Goal: Information Seeking & Learning: Find specific fact

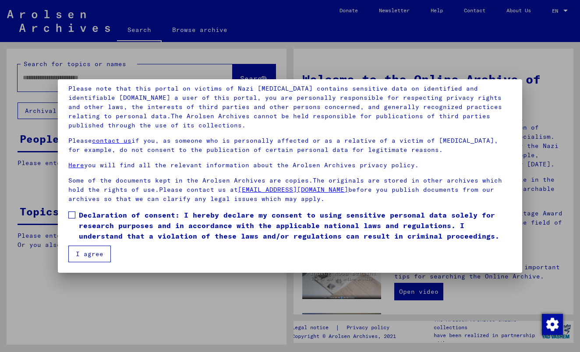
scroll to position [59, 0]
click at [91, 215] on span "Declaration of consent: I hereby declare my consent to using sensitive personal…" at bounding box center [295, 226] width 432 height 32
click at [93, 259] on button "I agree" at bounding box center [89, 254] width 42 height 17
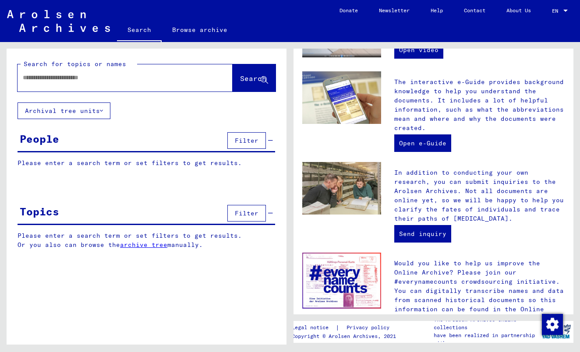
scroll to position [243, 0]
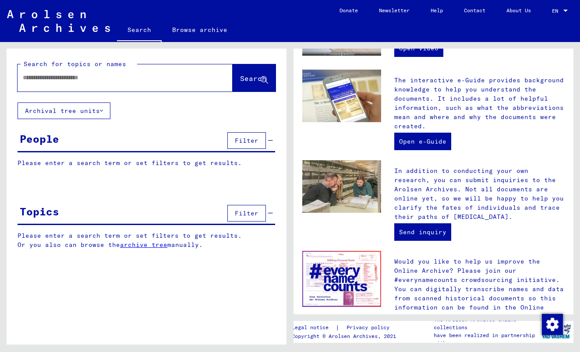
click at [134, 85] on div at bounding box center [112, 78] width 189 height 20
click at [107, 78] on input "text" at bounding box center [114, 77] width 183 height 9
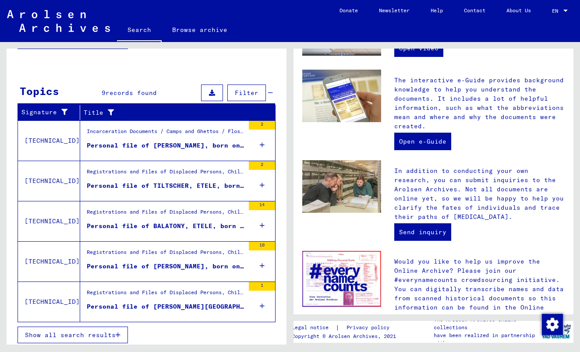
scroll to position [259, 0]
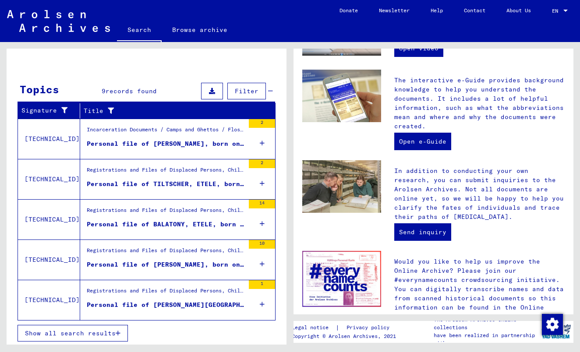
click at [147, 223] on div "Personal file of BALATONY, ETELE, born on [DEMOGRAPHIC_DATA], born in [GEOGRAPH…" at bounding box center [166, 224] width 158 height 9
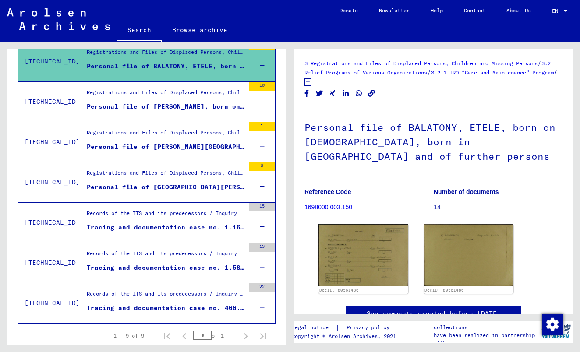
scroll to position [257, 0]
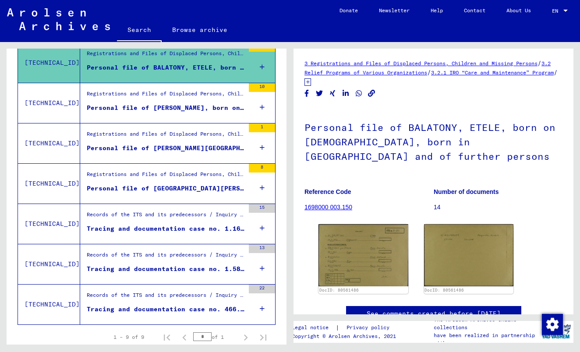
click at [189, 112] on div "Personal file of [PERSON_NAME], born on [DEMOGRAPHIC_DATA], born in [GEOGRAPHIC…" at bounding box center [166, 107] width 158 height 9
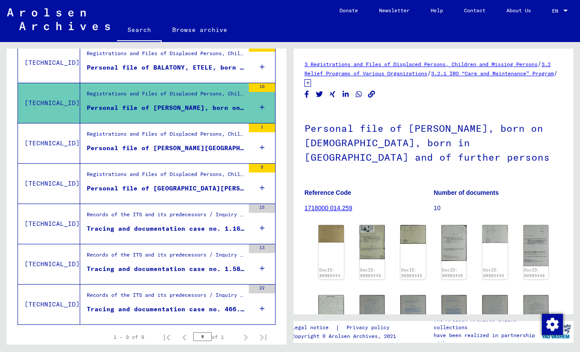
click at [371, 95] on icon "Copy link" at bounding box center [371, 94] width 7 height 7
click at [372, 94] on icon "Copy link" at bounding box center [371, 94] width 9 height 7
click at [137, 149] on div "Personal file of [PERSON_NAME][GEOGRAPHIC_DATA]" at bounding box center [166, 148] width 158 height 9
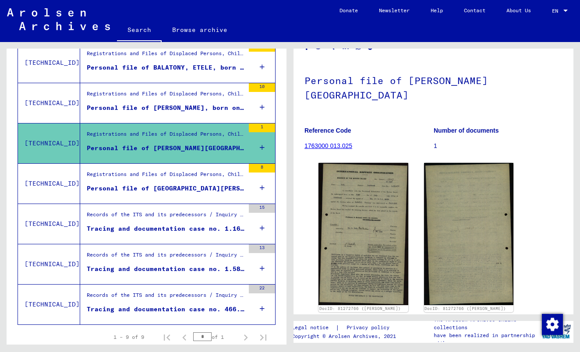
scroll to position [13, 0]
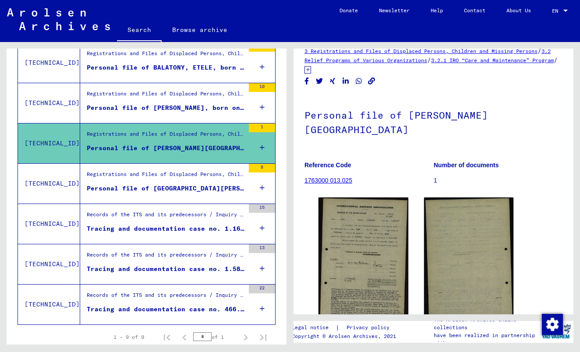
click at [370, 81] on icon "Copy link" at bounding box center [371, 80] width 9 height 7
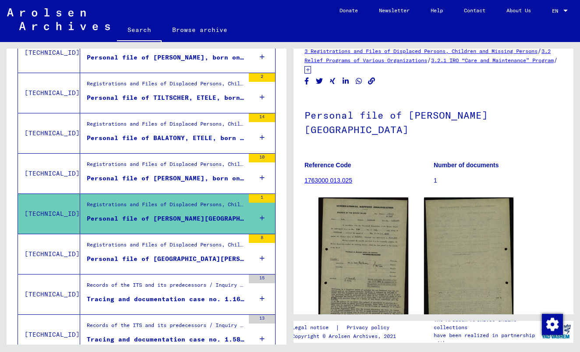
scroll to position [183, 0]
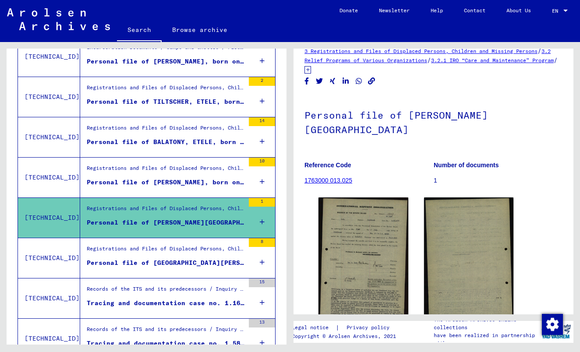
click at [196, 183] on div "Personal file of [PERSON_NAME], born on [DEMOGRAPHIC_DATA], born in [GEOGRAPHIC…" at bounding box center [166, 182] width 158 height 9
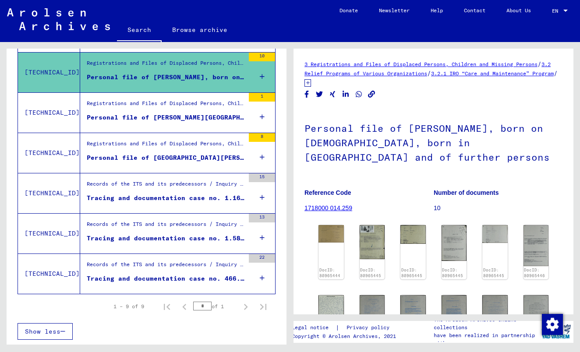
scroll to position [288, 0]
click at [199, 269] on div "Records of the ITS and its predecessors / Inquiry processing / ITS case files a…" at bounding box center [166, 266] width 158 height 12
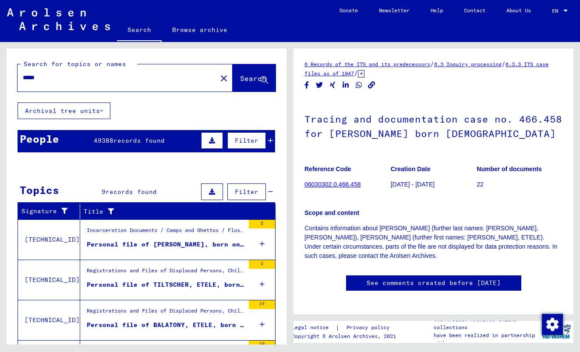
click at [122, 142] on span "records found" at bounding box center [138, 141] width 51 height 8
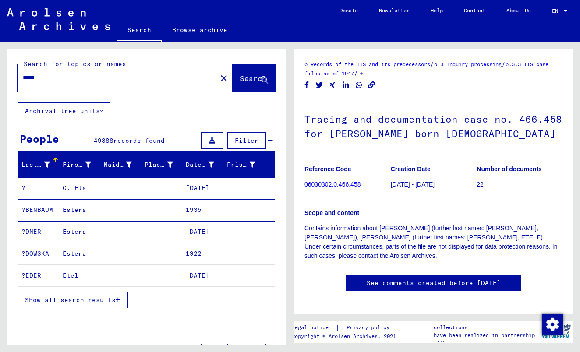
click at [23, 77] on input "*****" at bounding box center [117, 77] width 189 height 9
type input "**********"
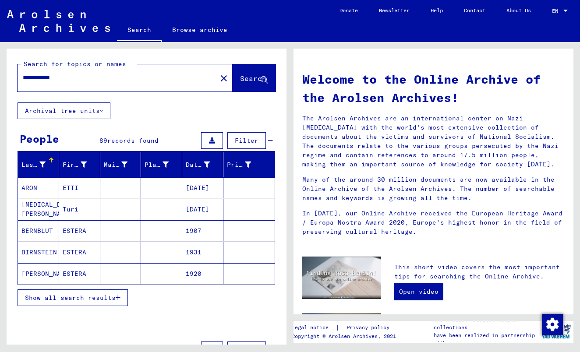
click at [108, 298] on span "Show all search results" at bounding box center [70, 298] width 91 height 8
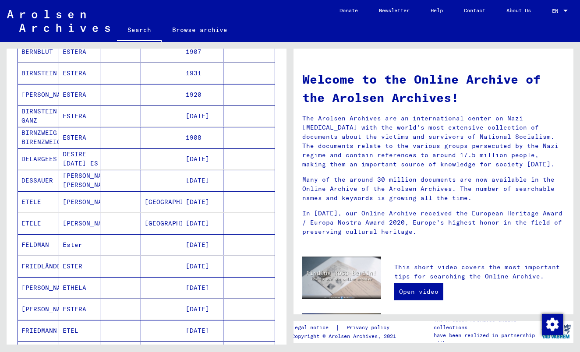
scroll to position [183, 0]
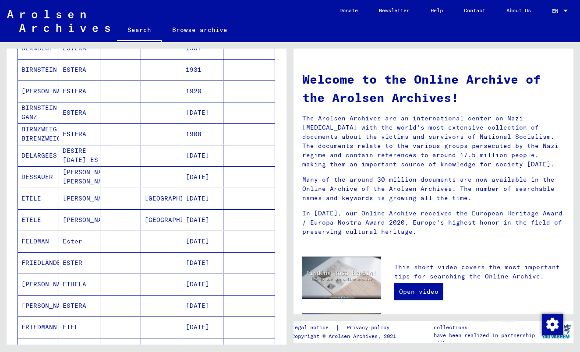
click at [80, 201] on mat-cell "[PERSON_NAME]" at bounding box center [79, 198] width 41 height 21
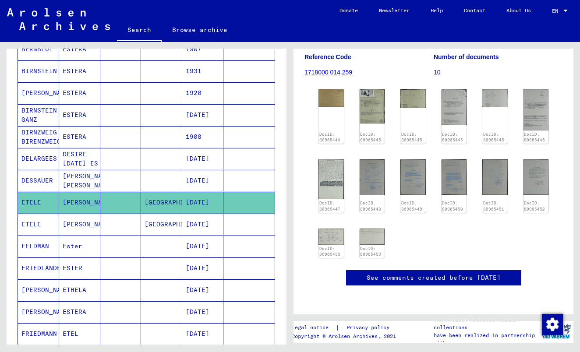
scroll to position [179, 0]
click at [424, 273] on link "See comments created before [DATE]" at bounding box center [433, 277] width 134 height 9
click at [79, 225] on mat-cell "[PERSON_NAME]" at bounding box center [79, 224] width 41 height 21
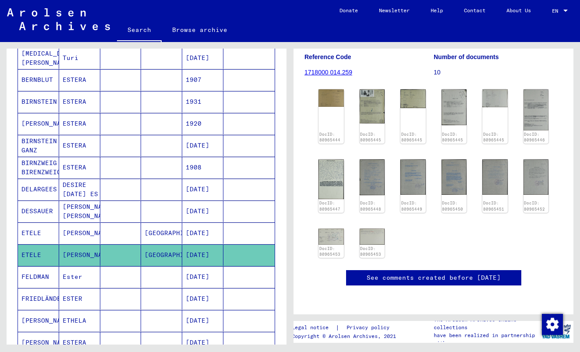
scroll to position [176, 0]
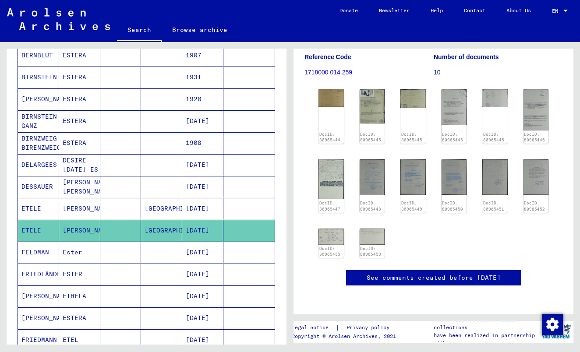
click at [41, 228] on mat-cell "ETELE" at bounding box center [38, 230] width 41 height 21
click at [43, 208] on mat-cell "ETELE" at bounding box center [38, 208] width 41 height 21
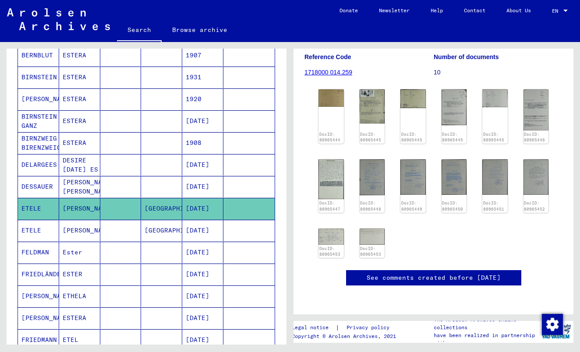
click at [45, 223] on mat-cell "ETELE" at bounding box center [38, 230] width 41 height 21
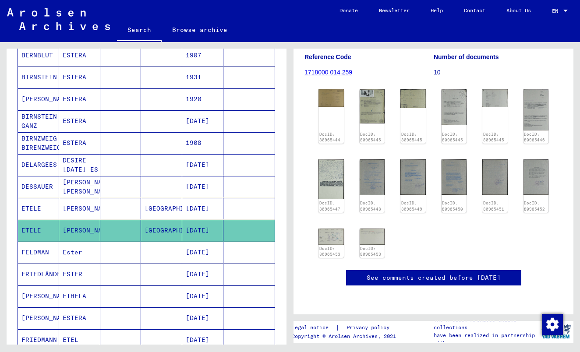
click at [166, 226] on mat-cell "[GEOGRAPHIC_DATA]" at bounding box center [161, 230] width 41 height 21
click at [239, 230] on mat-cell at bounding box center [248, 230] width 51 height 21
click at [188, 250] on mat-cell "[DATE]" at bounding box center [202, 252] width 41 height 21
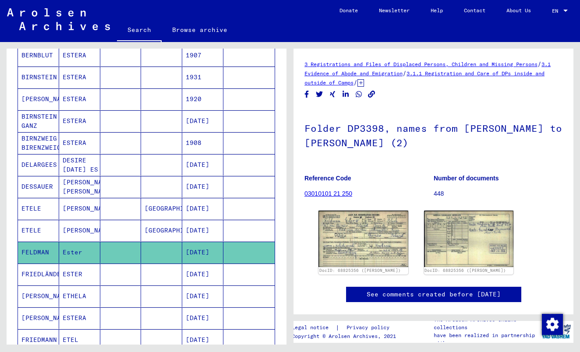
click at [155, 231] on mat-cell "[GEOGRAPHIC_DATA]" at bounding box center [161, 230] width 41 height 21
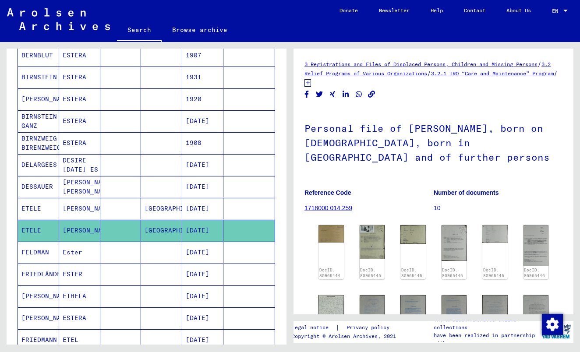
scroll to position [173, 0]
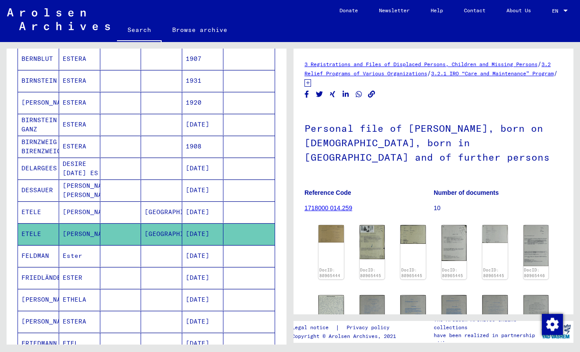
click at [145, 212] on mat-cell "[GEOGRAPHIC_DATA]" at bounding box center [161, 211] width 41 height 21
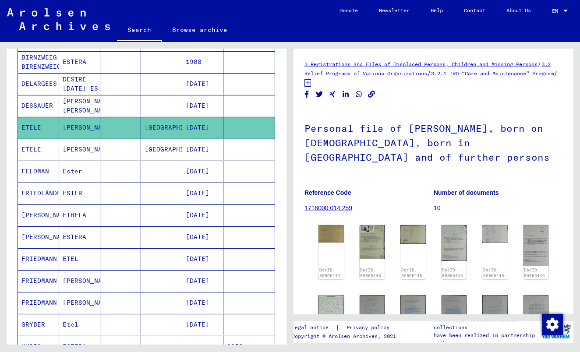
scroll to position [255, 0]
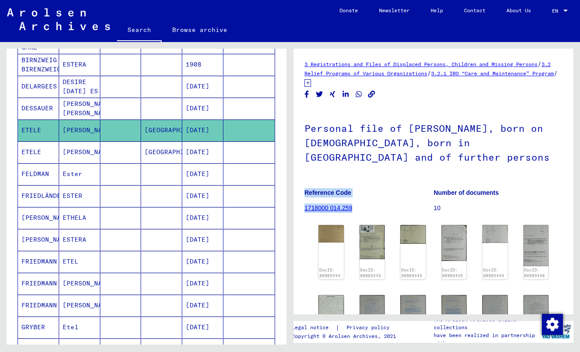
drag, startPoint x: 365, startPoint y: 206, endPoint x: 304, endPoint y: 207, distance: 60.9
click at [304, 207] on yv-its-full-details "3 Registrations and Files of Displaced Persons, Children and Missing Persons / …" at bounding box center [433, 250] width 280 height 380
click at [377, 207] on figure "Reference Code 1718000 014.259" at bounding box center [368, 201] width 129 height 39
drag, startPoint x: 355, startPoint y: 209, endPoint x: 306, endPoint y: 210, distance: 49.9
click at [306, 210] on figure "Reference Code 1718000 014.259" at bounding box center [368, 201] width 129 height 39
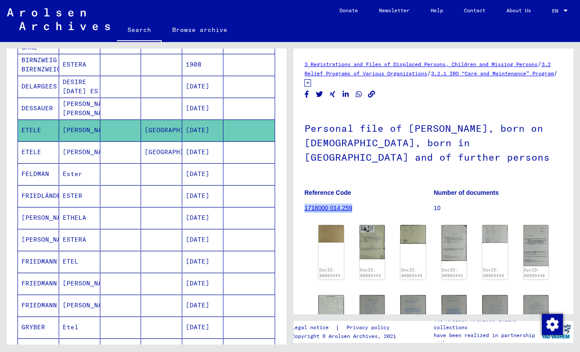
copy link "1718000 014.259"
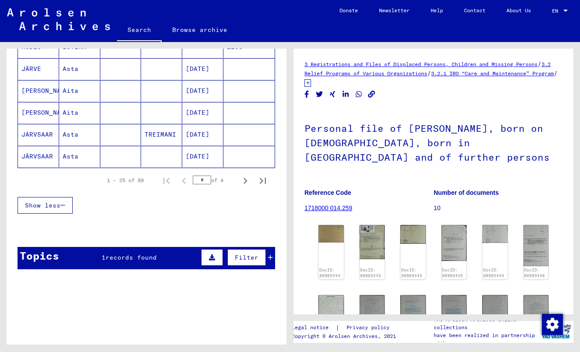
click at [126, 262] on div "Topics 1 records found Filter" at bounding box center [146, 258] width 257 height 22
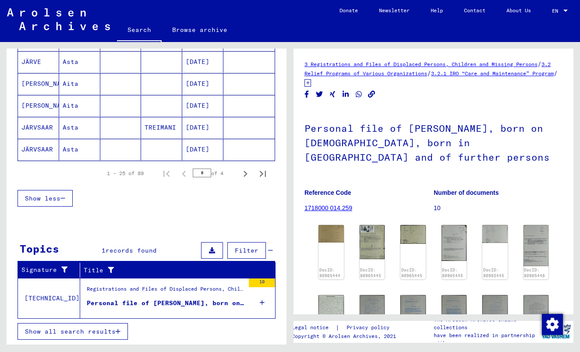
click at [153, 299] on div "Personal file of [PERSON_NAME], born on [DEMOGRAPHIC_DATA], born in [GEOGRAPHIC…" at bounding box center [166, 303] width 158 height 9
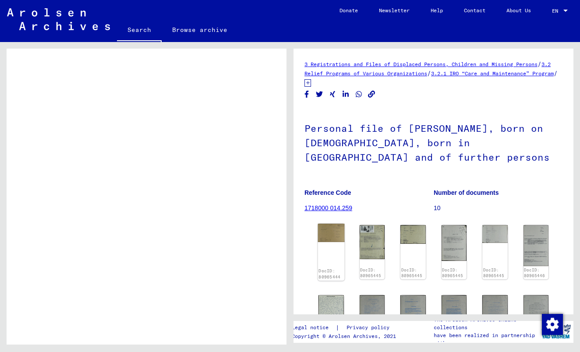
click at [335, 236] on img at bounding box center [331, 233] width 26 height 18
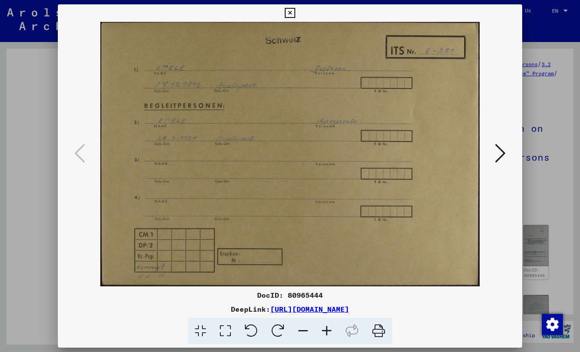
drag, startPoint x: 447, startPoint y: 311, endPoint x: 179, endPoint y: 309, distance: 268.8
click at [179, 309] on div "DeepLink: [URL][DOMAIN_NAME]" at bounding box center [290, 309] width 464 height 11
copy div "[URL][DOMAIN_NAME]"
click at [501, 157] on icon at bounding box center [500, 153] width 11 height 21
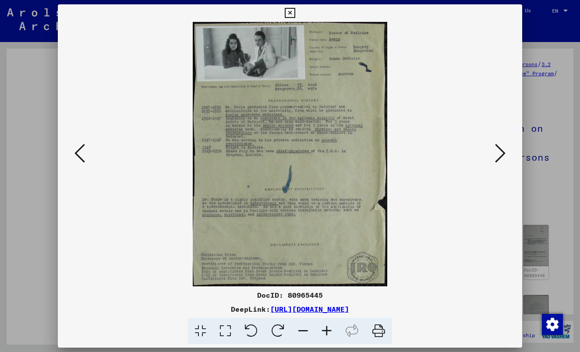
click at [81, 156] on icon at bounding box center [79, 153] width 11 height 21
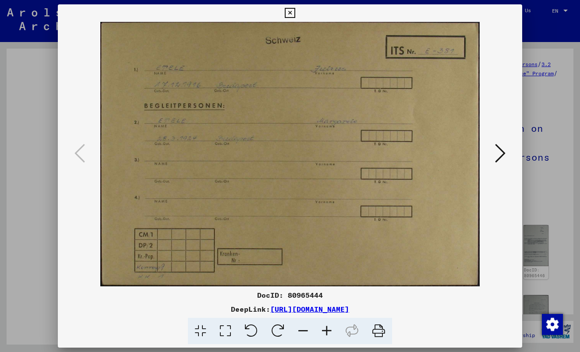
click at [503, 149] on icon at bounding box center [500, 153] width 11 height 21
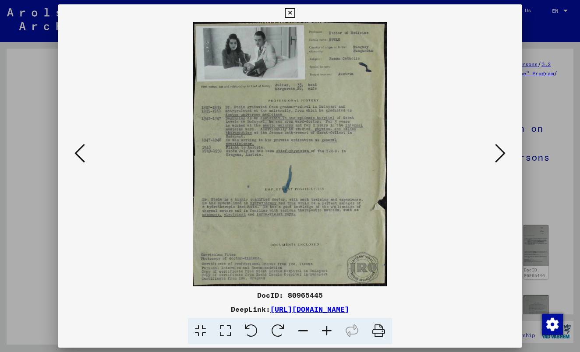
drag, startPoint x: 449, startPoint y: 309, endPoint x: 179, endPoint y: 308, distance: 269.7
click at [179, 308] on div "DeepLink: [URL][DOMAIN_NAME]" at bounding box center [290, 309] width 464 height 11
copy div "[URL][DOMAIN_NAME]"
click at [295, 14] on icon at bounding box center [290, 13] width 10 height 11
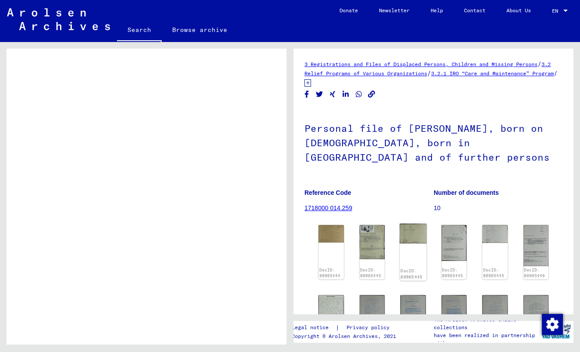
click at [417, 243] on img at bounding box center [413, 234] width 26 height 20
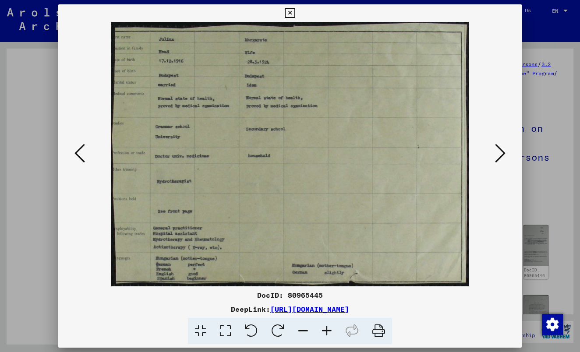
drag, startPoint x: 447, startPoint y: 309, endPoint x: 179, endPoint y: 307, distance: 268.4
click at [179, 307] on div "DeepLink: [URL][DOMAIN_NAME]" at bounding box center [290, 309] width 464 height 11
click at [82, 157] on icon at bounding box center [79, 153] width 11 height 21
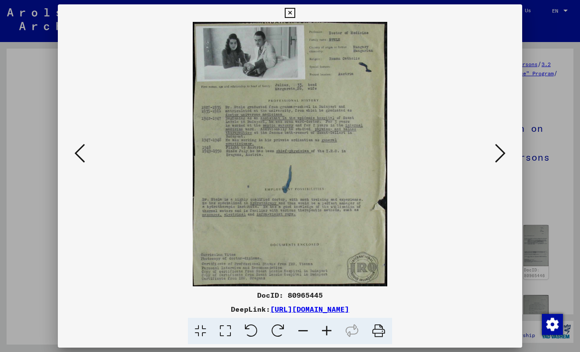
click at [497, 157] on icon at bounding box center [500, 153] width 11 height 21
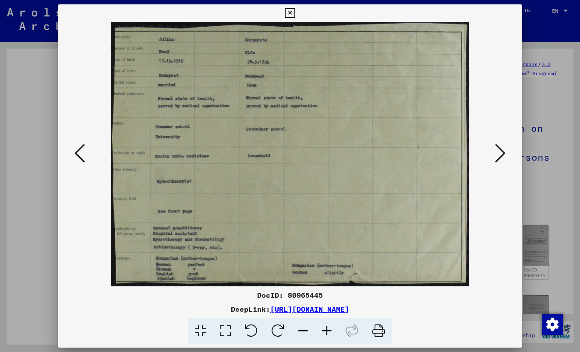
click at [497, 157] on icon at bounding box center [500, 153] width 11 height 21
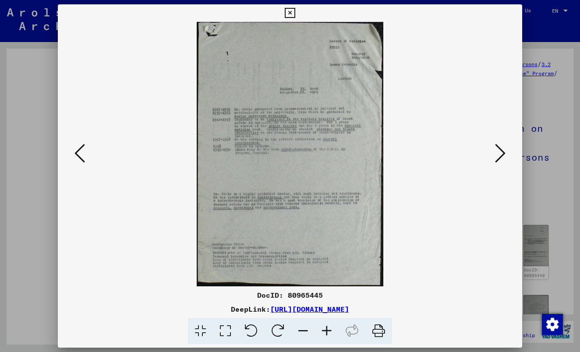
click at [497, 157] on icon at bounding box center [500, 153] width 11 height 21
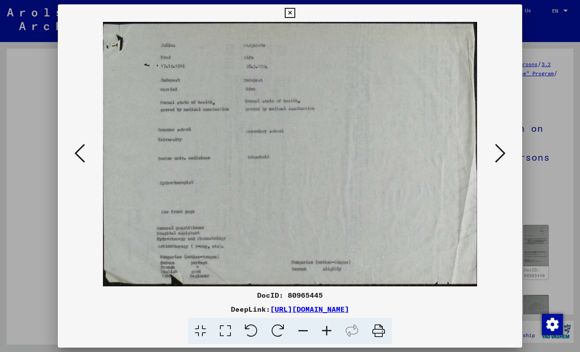
click at [497, 157] on icon at bounding box center [500, 153] width 11 height 21
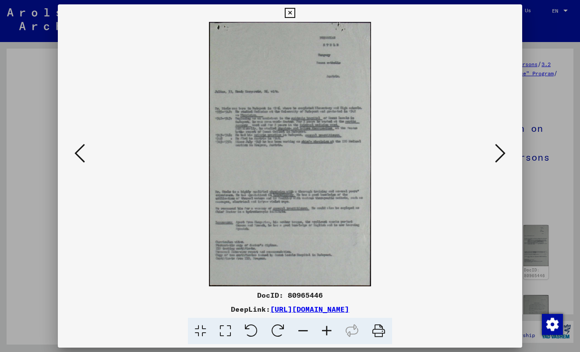
click at [497, 157] on icon at bounding box center [500, 153] width 11 height 21
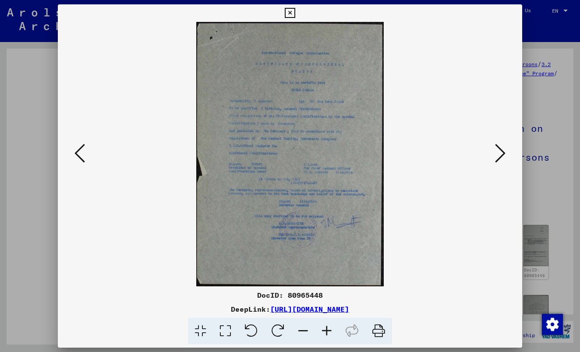
click at [79, 153] on icon at bounding box center [79, 153] width 11 height 21
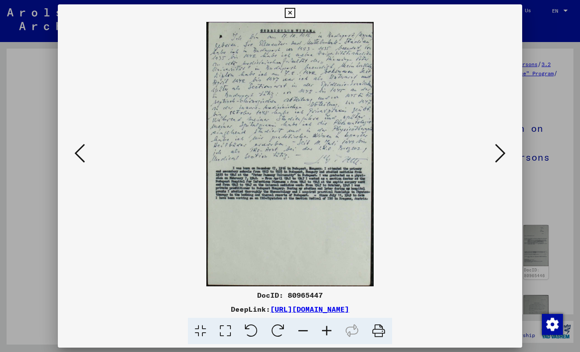
click at [79, 153] on icon at bounding box center [79, 153] width 11 height 21
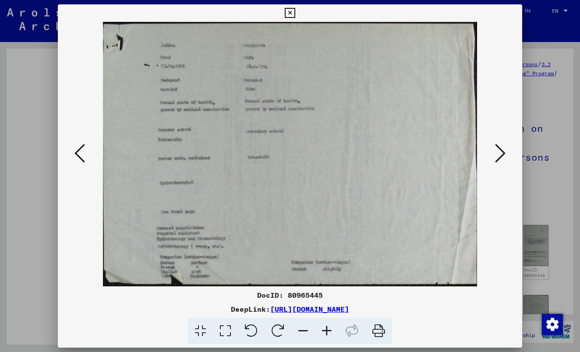
click at [502, 155] on icon at bounding box center [500, 153] width 11 height 21
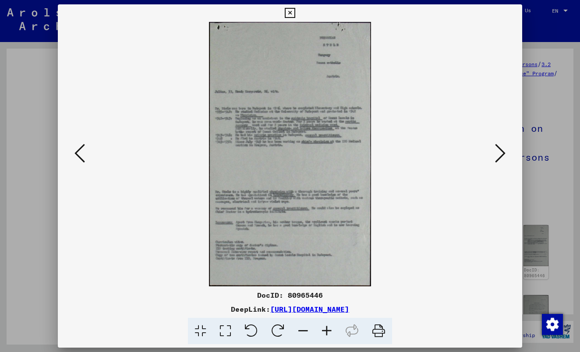
drag, startPoint x: 464, startPoint y: 285, endPoint x: 464, endPoint y: 292, distance: 7.9
drag, startPoint x: 450, startPoint y: 310, endPoint x: 178, endPoint y: 310, distance: 271.9
click at [178, 310] on div "DeepLink: [URL][DOMAIN_NAME]" at bounding box center [290, 309] width 464 height 11
copy div "[URL][DOMAIN_NAME]"
click at [29, 148] on div at bounding box center [290, 176] width 580 height 352
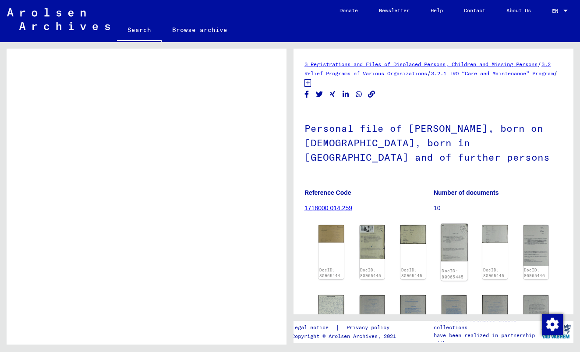
click at [449, 257] on img at bounding box center [453, 243] width 26 height 38
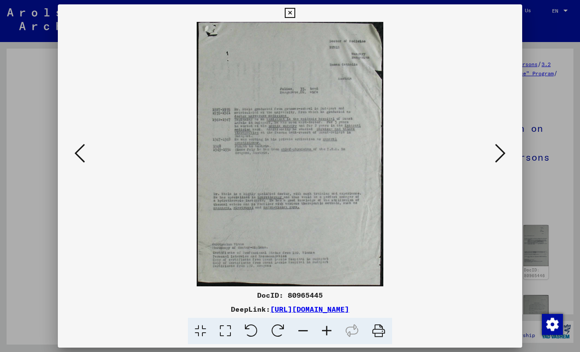
click at [499, 155] on icon at bounding box center [500, 153] width 11 height 21
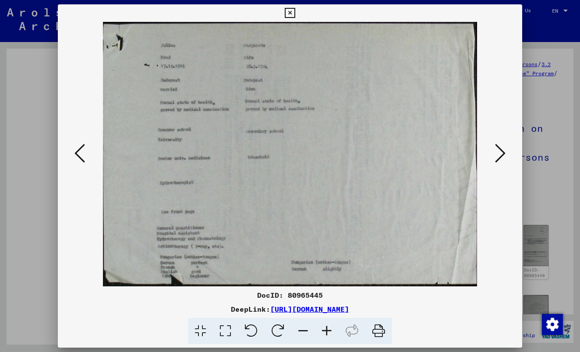
click at [499, 155] on icon at bounding box center [500, 153] width 11 height 21
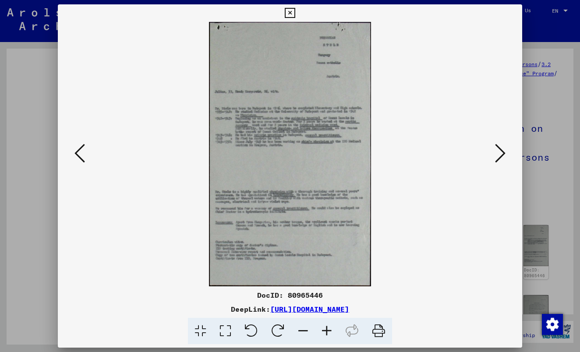
click at [499, 155] on icon at bounding box center [500, 153] width 11 height 21
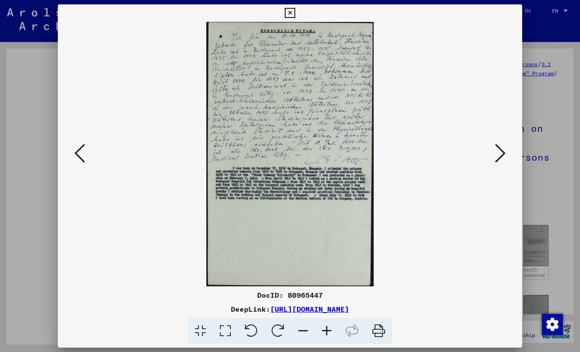
drag, startPoint x: 445, startPoint y: 310, endPoint x: 180, endPoint y: 308, distance: 265.3
click at [180, 308] on div "DeepLink: [URL][DOMAIN_NAME]" at bounding box center [290, 309] width 464 height 11
copy div "[URL][DOMAIN_NAME]"
click at [25, 210] on div at bounding box center [290, 176] width 580 height 352
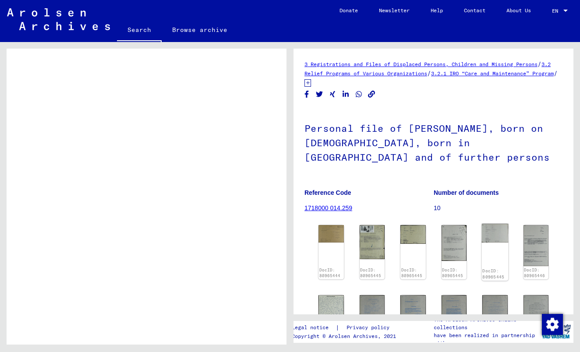
click at [490, 253] on div "DocID: 80965445" at bounding box center [495, 252] width 26 height 57
click at [527, 242] on img at bounding box center [535, 245] width 26 height 43
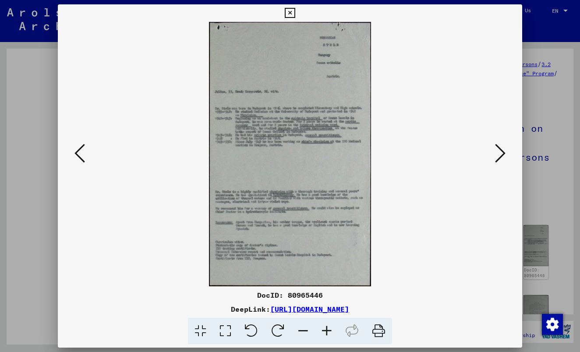
click at [485, 150] on img at bounding box center [290, 154] width 404 height 264
click at [502, 157] on icon at bounding box center [500, 153] width 11 height 21
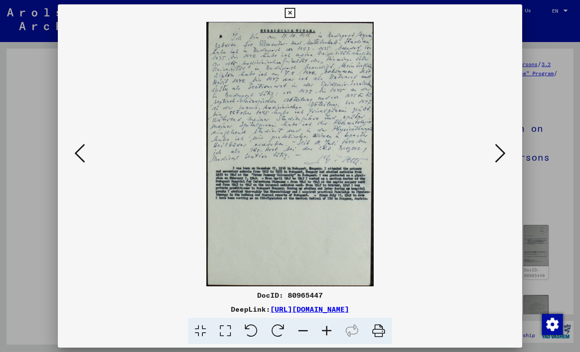
click at [502, 157] on icon at bounding box center [500, 153] width 11 height 21
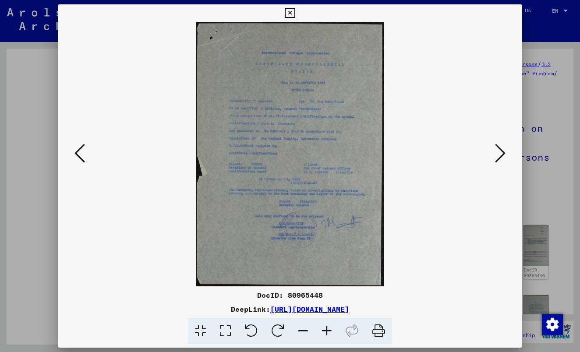
click at [502, 157] on icon at bounding box center [500, 153] width 11 height 21
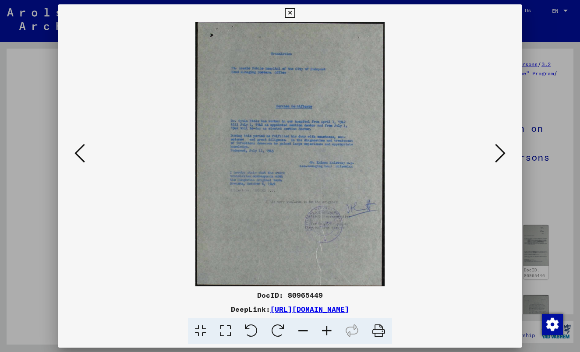
click at [502, 157] on icon at bounding box center [500, 153] width 11 height 21
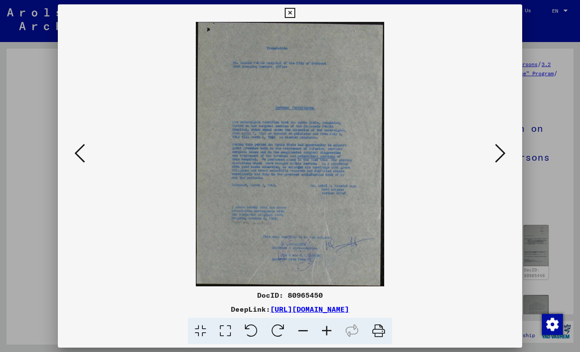
click at [502, 157] on icon at bounding box center [500, 153] width 11 height 21
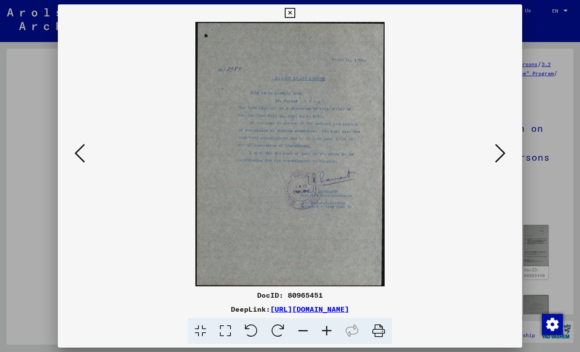
click at [502, 157] on icon at bounding box center [500, 153] width 11 height 21
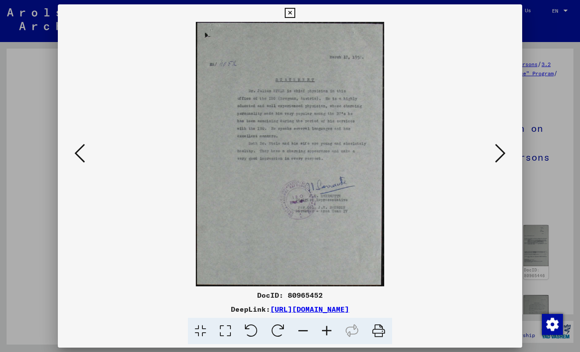
click at [502, 157] on icon at bounding box center [500, 153] width 11 height 21
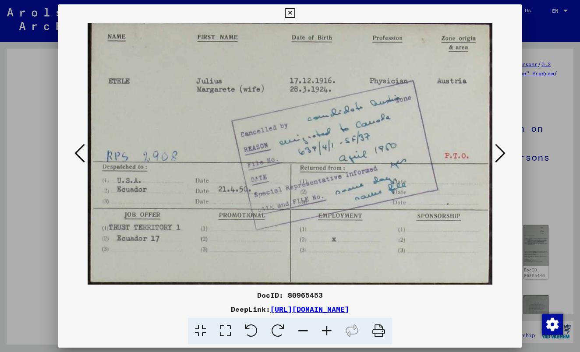
click at [81, 156] on icon at bounding box center [79, 153] width 11 height 21
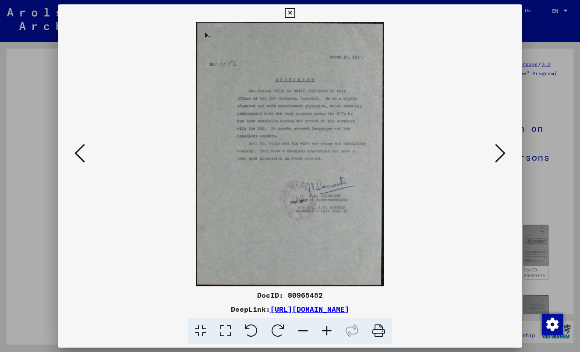
click at [81, 156] on icon at bounding box center [79, 153] width 11 height 21
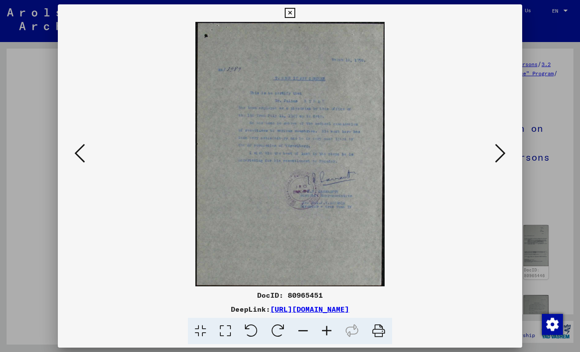
click at [81, 156] on icon at bounding box center [79, 153] width 11 height 21
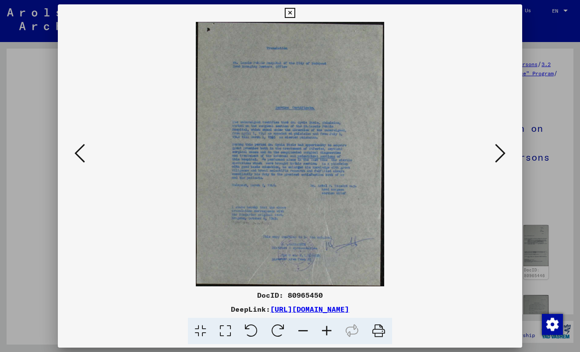
click at [501, 153] on icon at bounding box center [500, 153] width 11 height 21
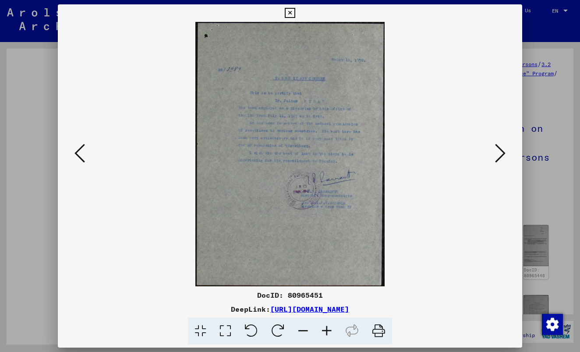
click at [501, 153] on icon at bounding box center [500, 153] width 11 height 21
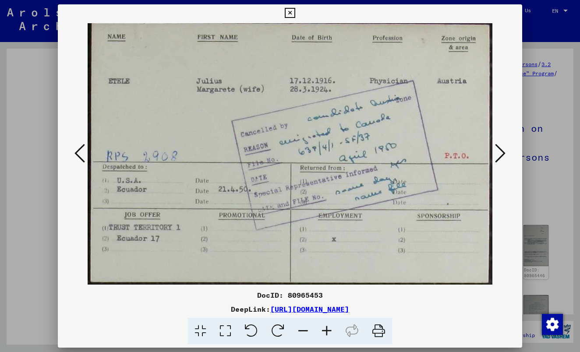
click at [501, 153] on icon at bounding box center [500, 153] width 11 height 21
